Goal: Task Accomplishment & Management: Use online tool/utility

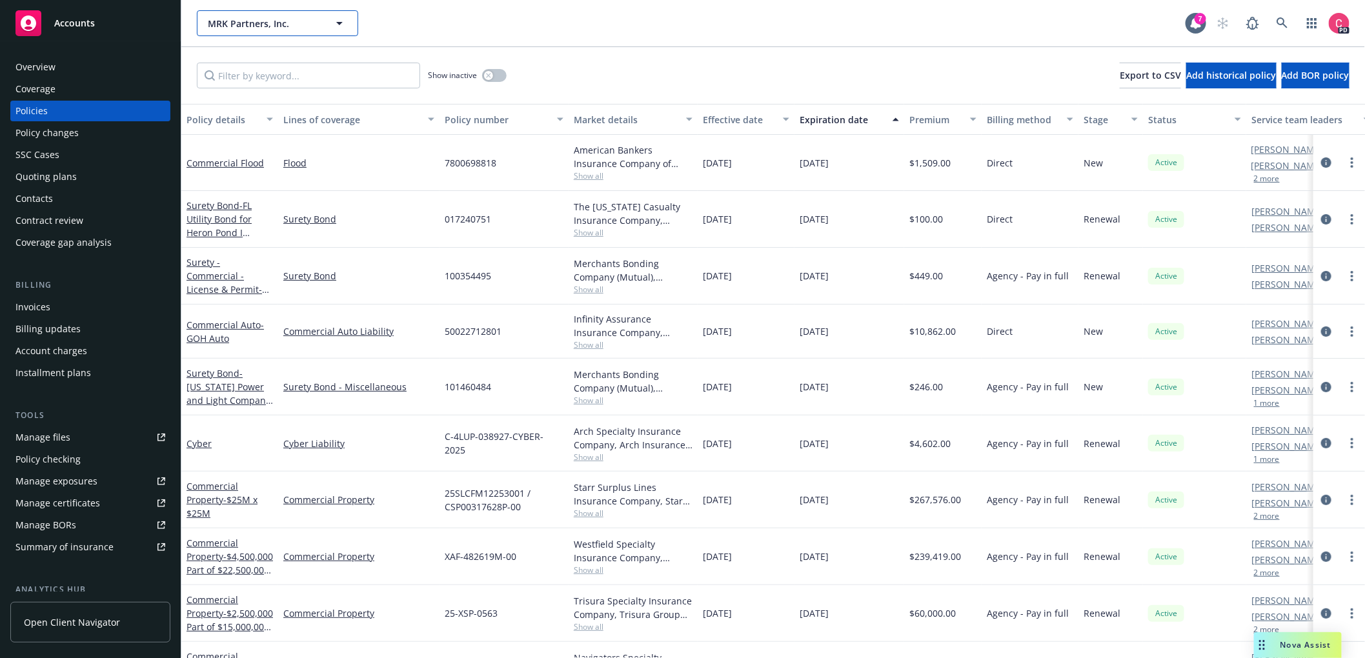
click at [303, 19] on span "MRK Partners, Inc." at bounding box center [264, 24] width 112 height 14
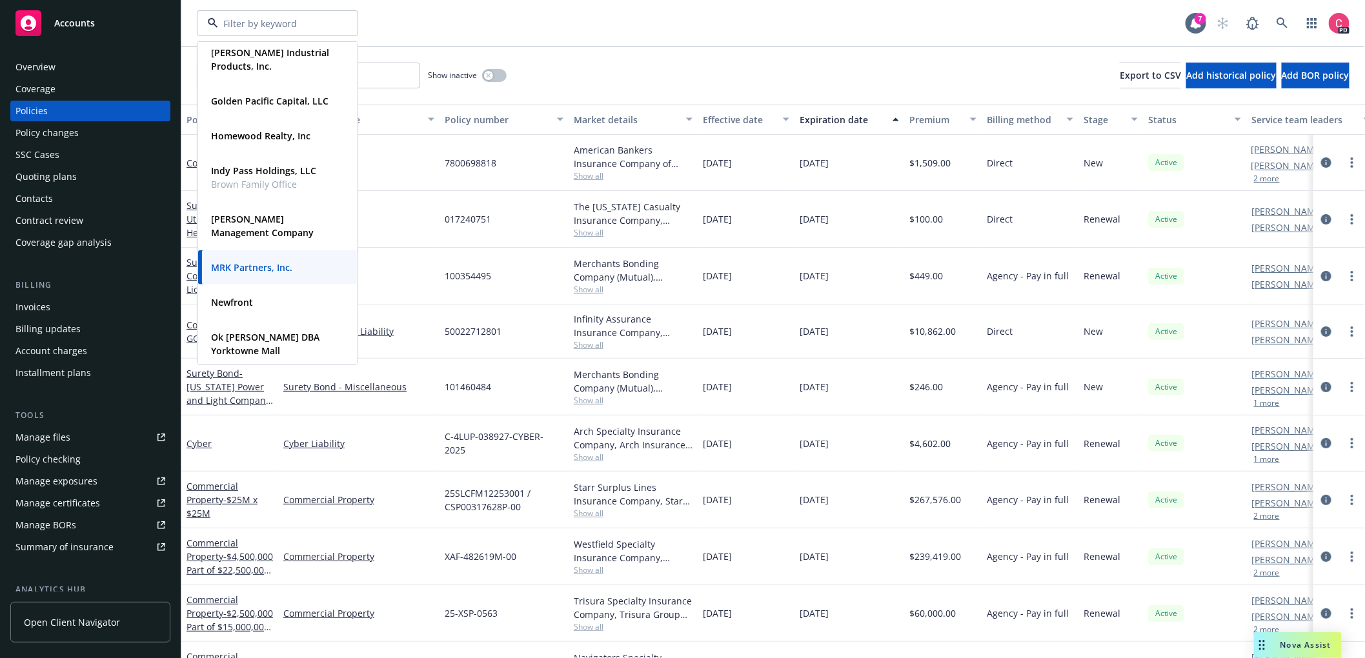
scroll to position [389, 0]
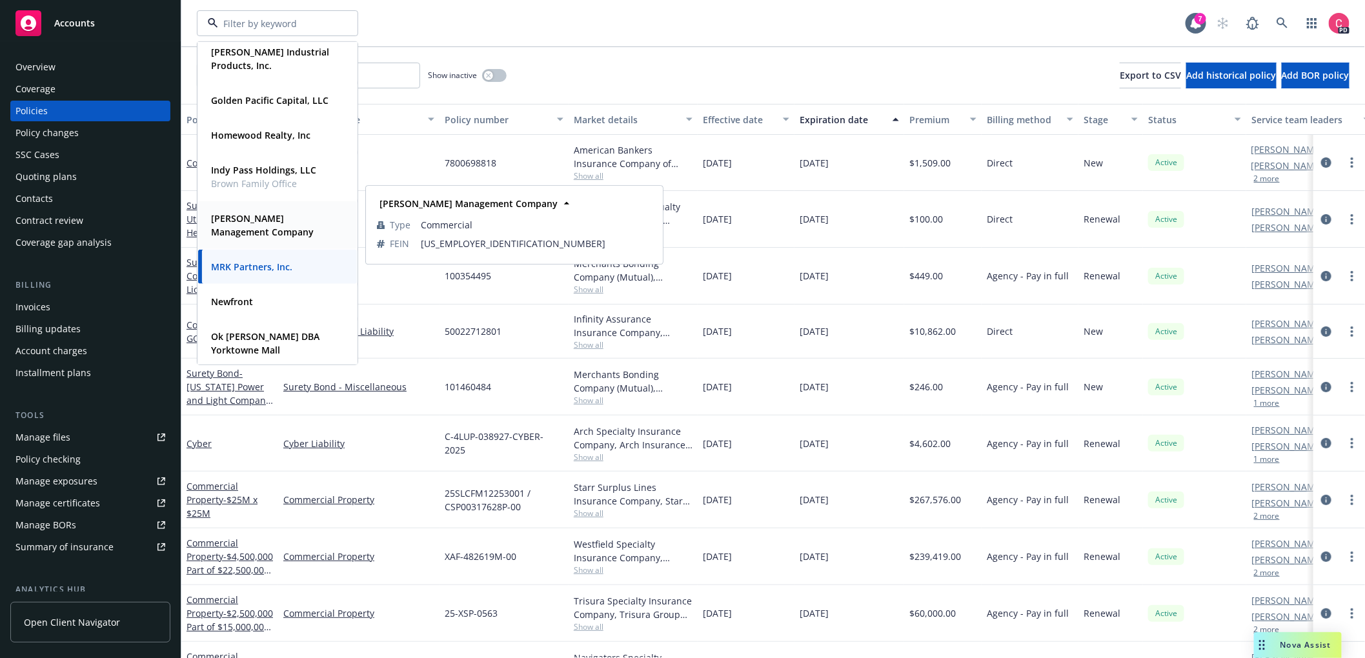
click at [256, 224] on span "[PERSON_NAME] Management Company" at bounding box center [276, 225] width 130 height 27
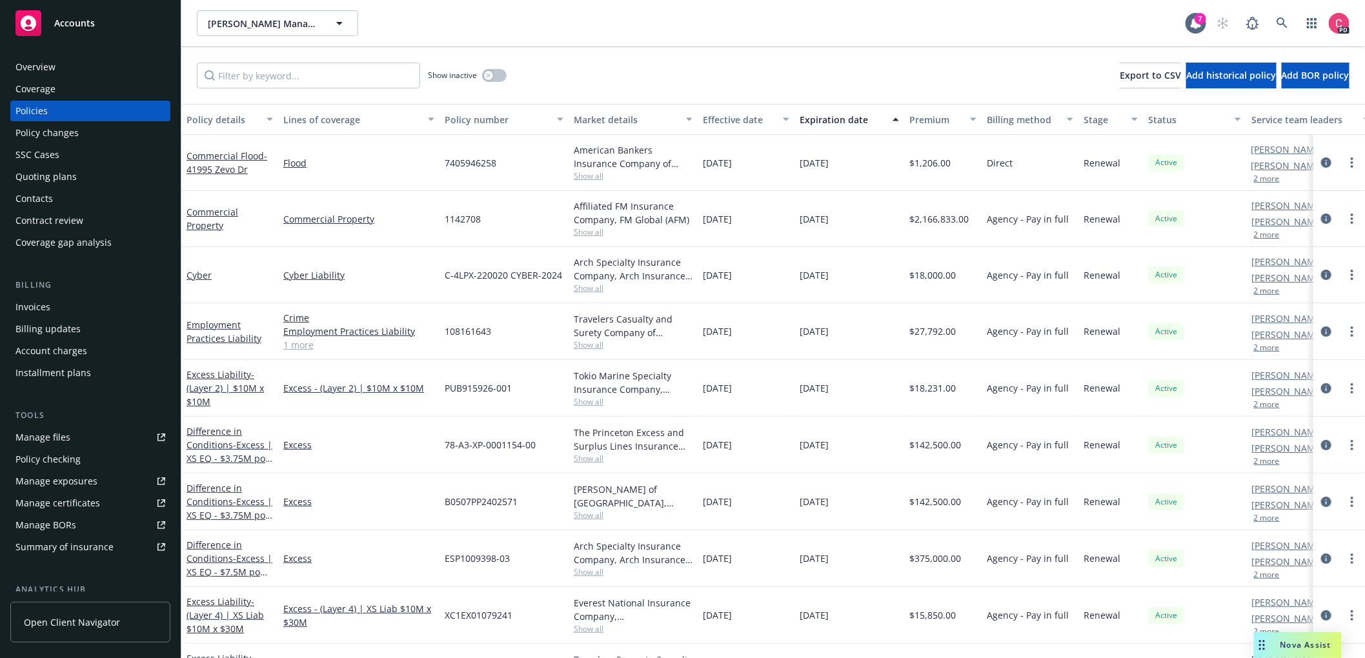
click at [1297, 641] on span "Nova Assist" at bounding box center [1305, 644] width 51 height 11
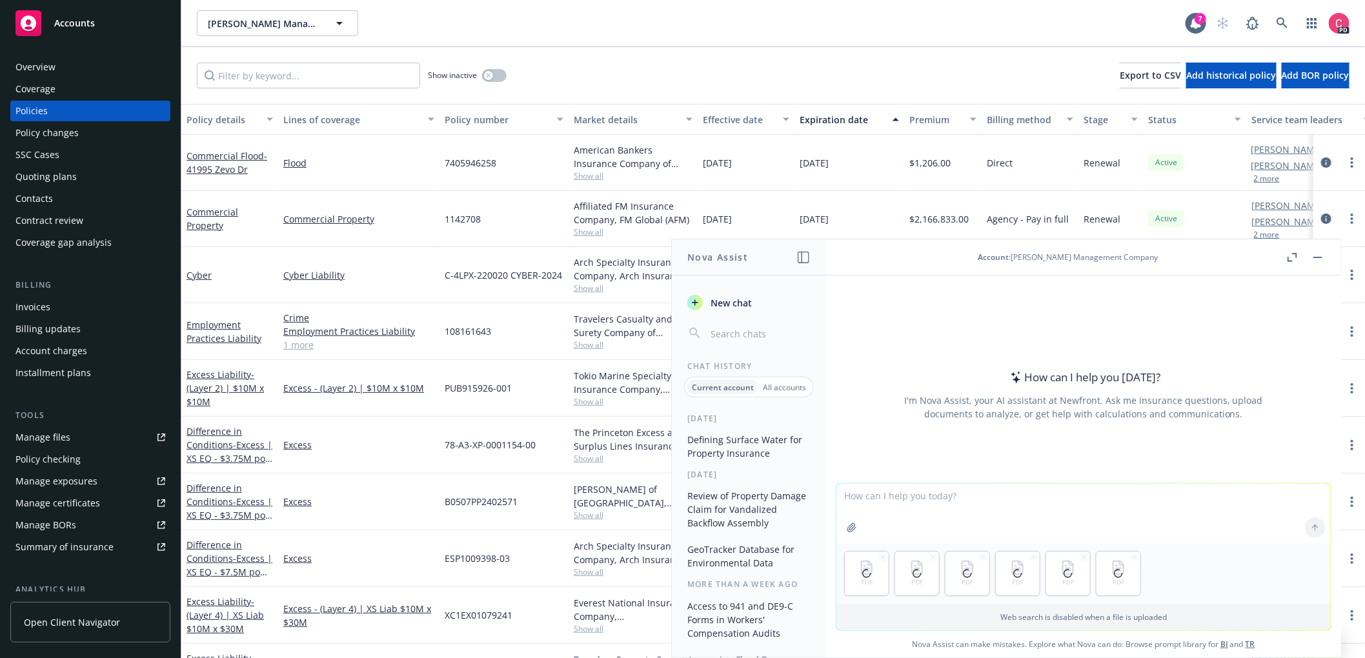
click at [980, 508] on textarea at bounding box center [1083, 513] width 494 height 59
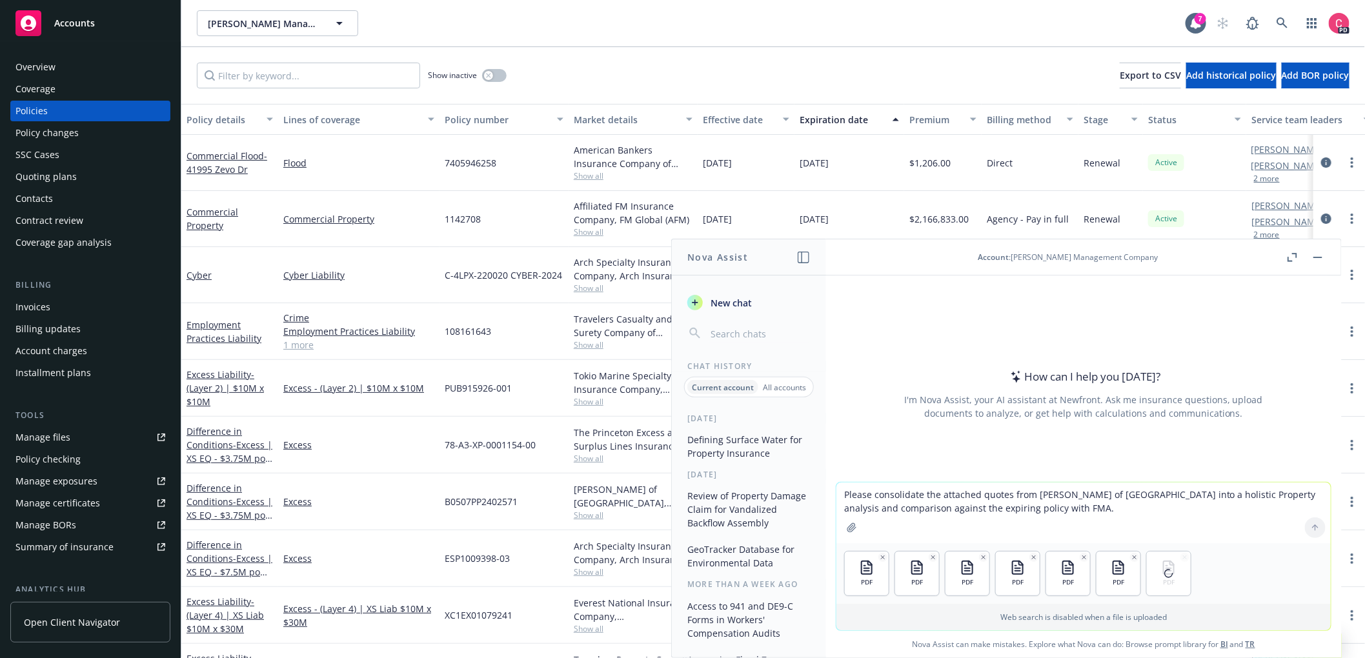
click at [1125, 517] on textarea "Please consolidate the attached quotes from [PERSON_NAME] of [GEOGRAPHIC_DATA] …" at bounding box center [1083, 513] width 494 height 61
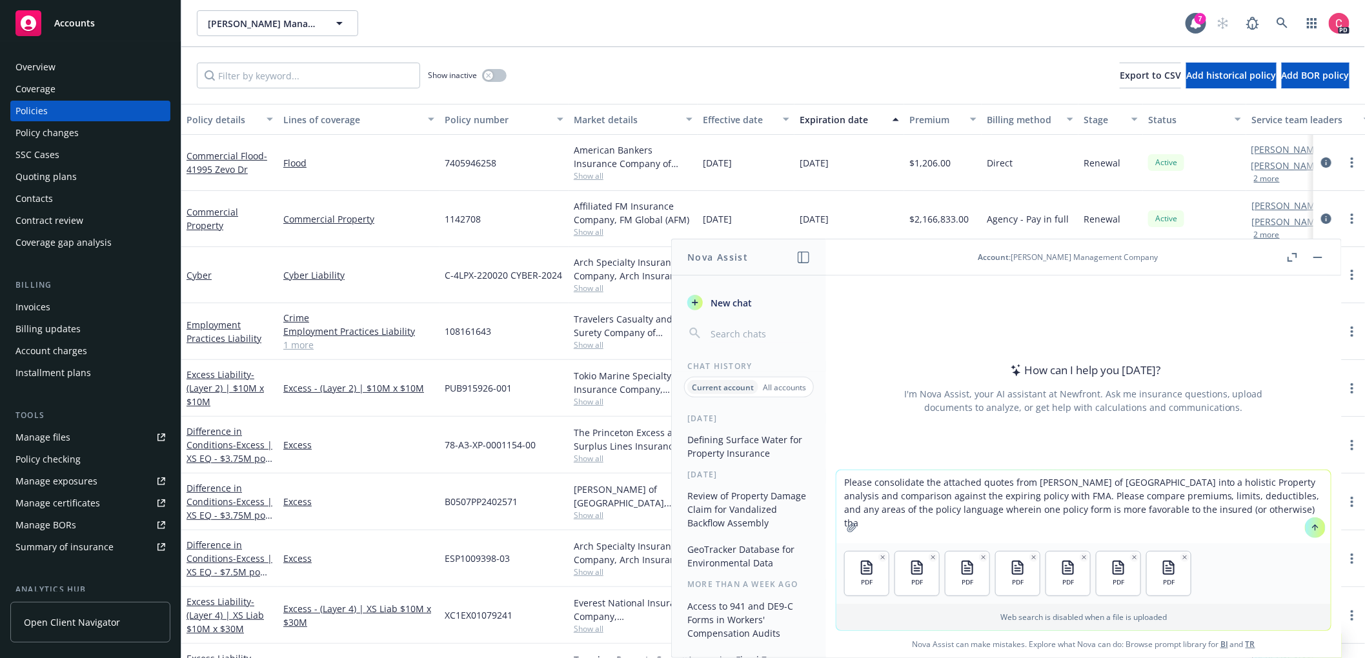
drag, startPoint x: 1138, startPoint y: 511, endPoint x: 1023, endPoint y: 511, distance: 114.9
click at [1023, 512] on textarea "Please consolidate the attached quotes from [PERSON_NAME] of [GEOGRAPHIC_DATA] …" at bounding box center [1083, 506] width 494 height 73
type textarea "Please consolidate the attached quotes from [PERSON_NAME] of [GEOGRAPHIC_DATA] …"
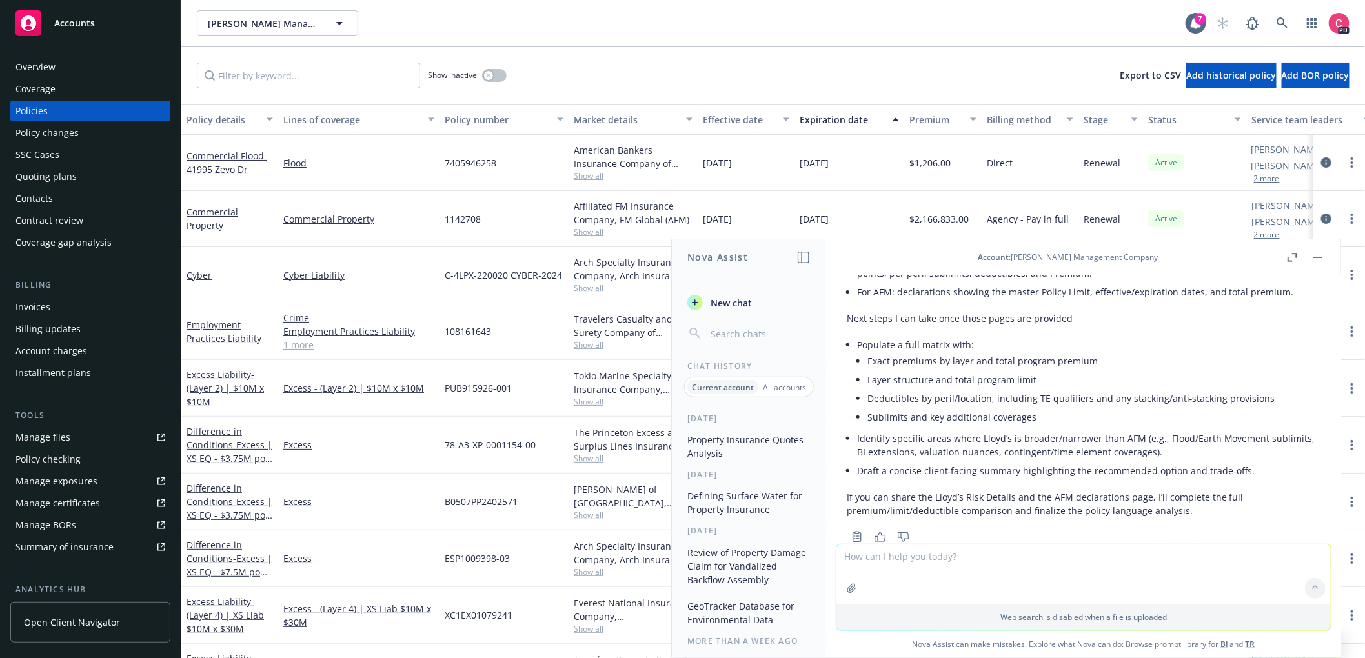
scroll to position [1329, 0]
